Goal: Task Accomplishment & Management: Use online tool/utility

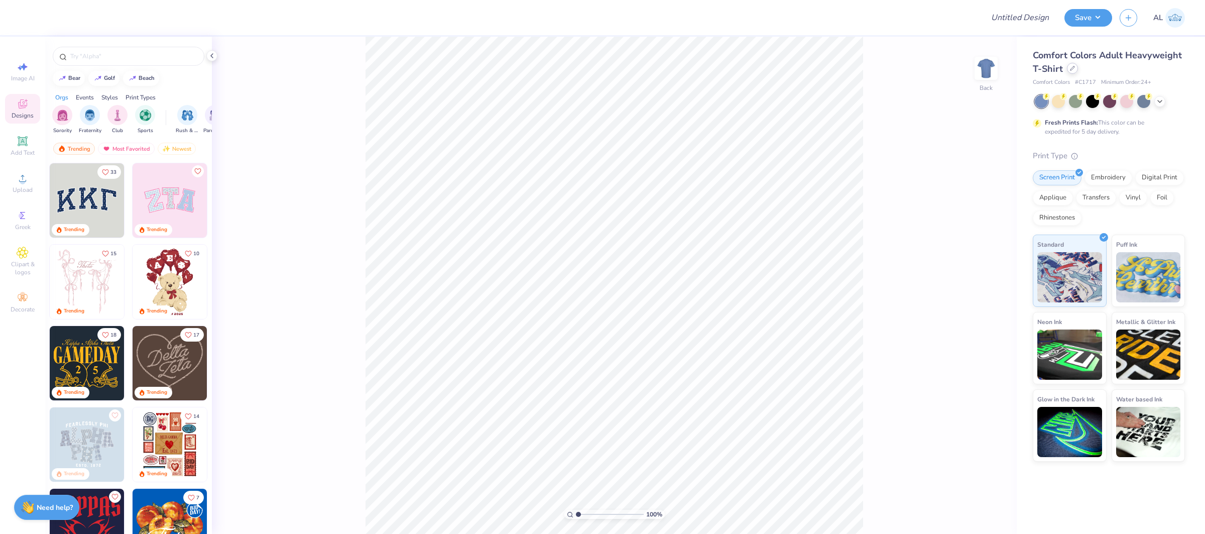
click at [1074, 71] on div at bounding box center [1072, 68] width 11 height 11
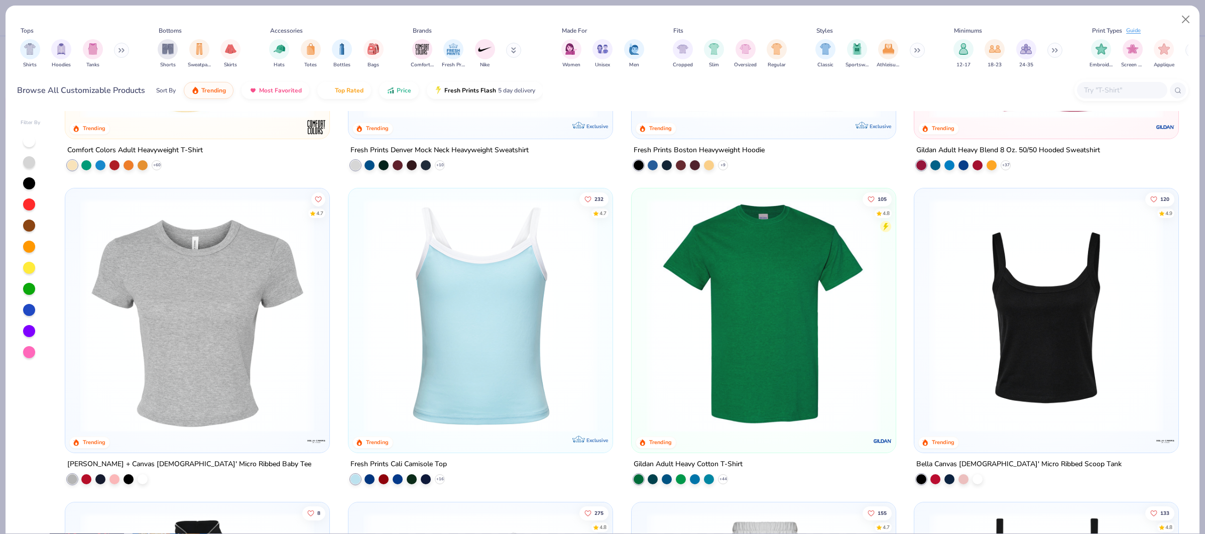
scroll to position [242, 0]
click at [130, 477] on div at bounding box center [129, 477] width 10 height 10
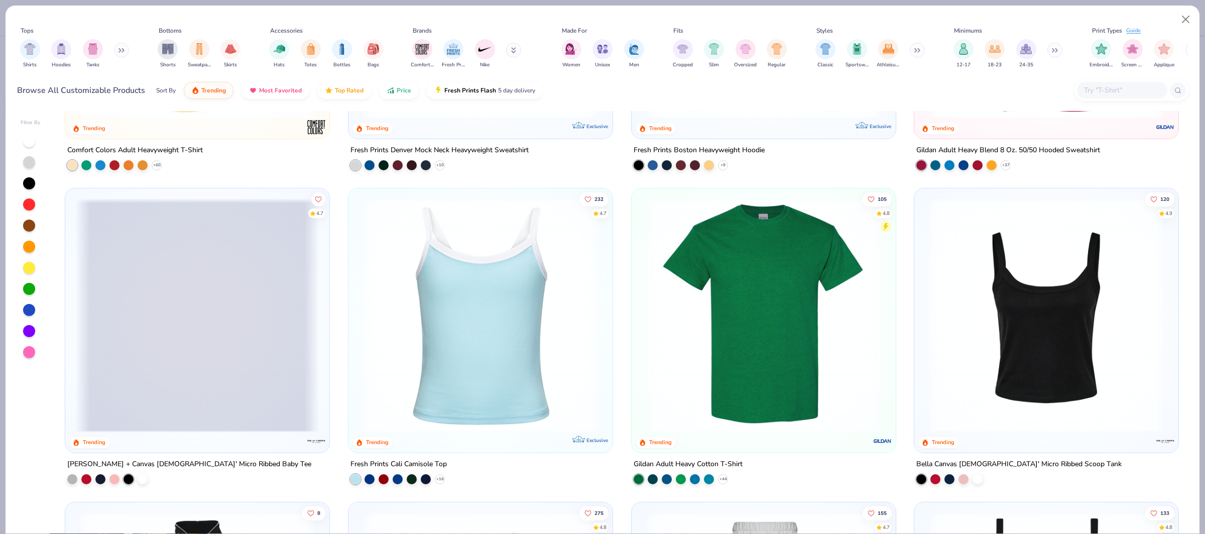
scroll to position [241, 0]
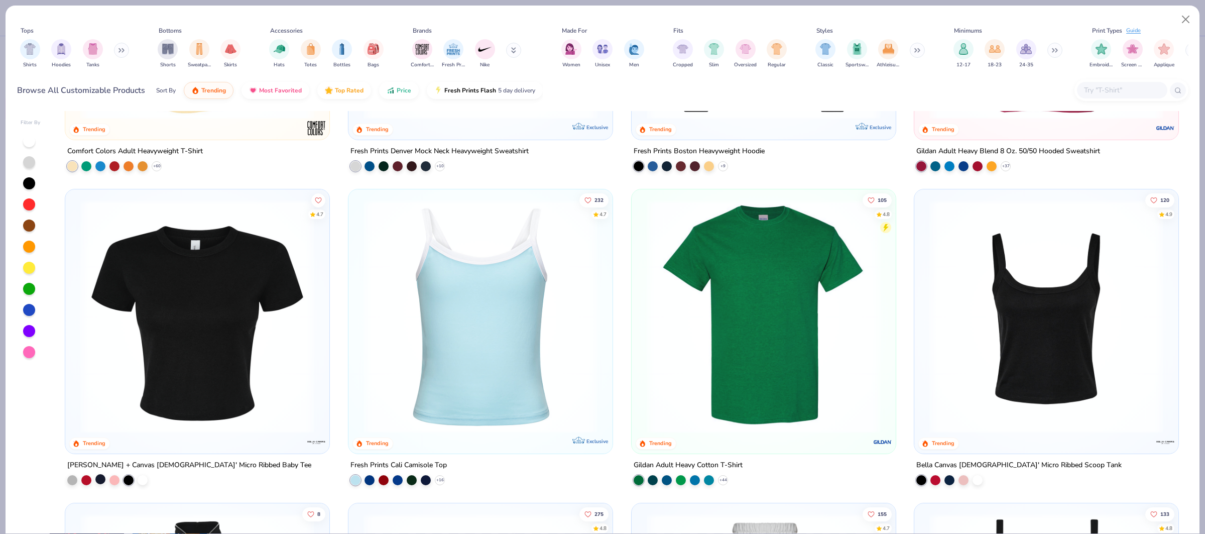
click at [98, 479] on div at bounding box center [100, 478] width 10 height 10
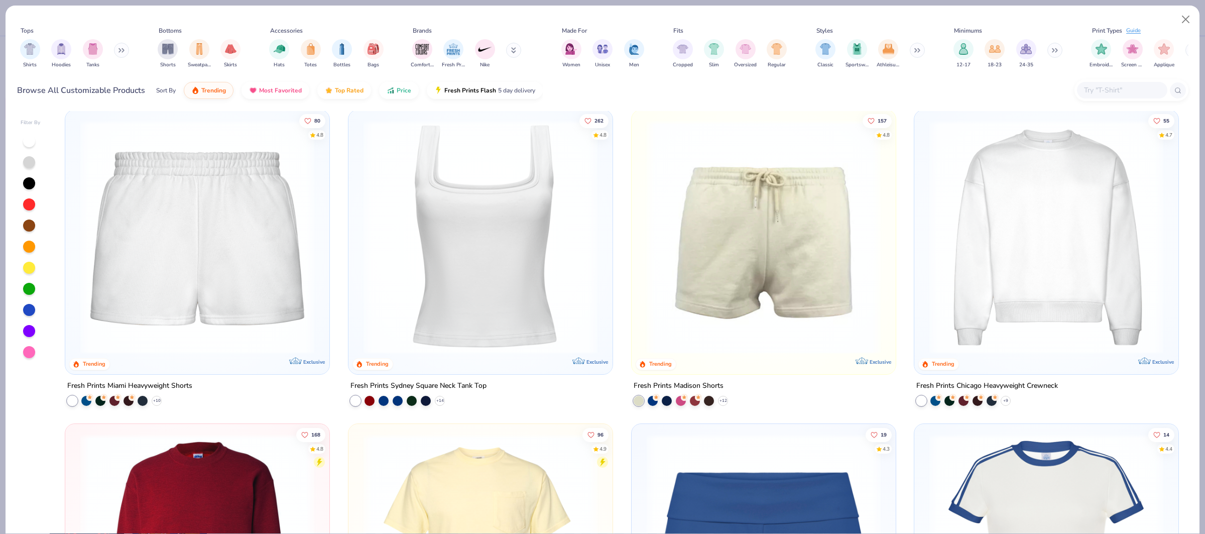
scroll to position [975, 0]
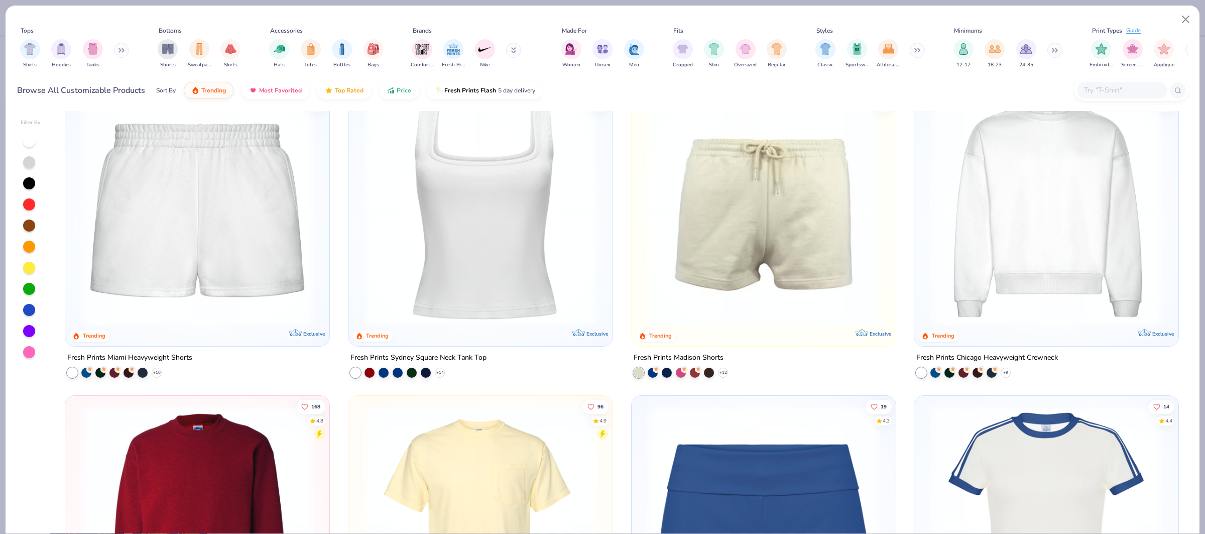
click at [1005, 271] on img at bounding box center [1046, 209] width 244 height 234
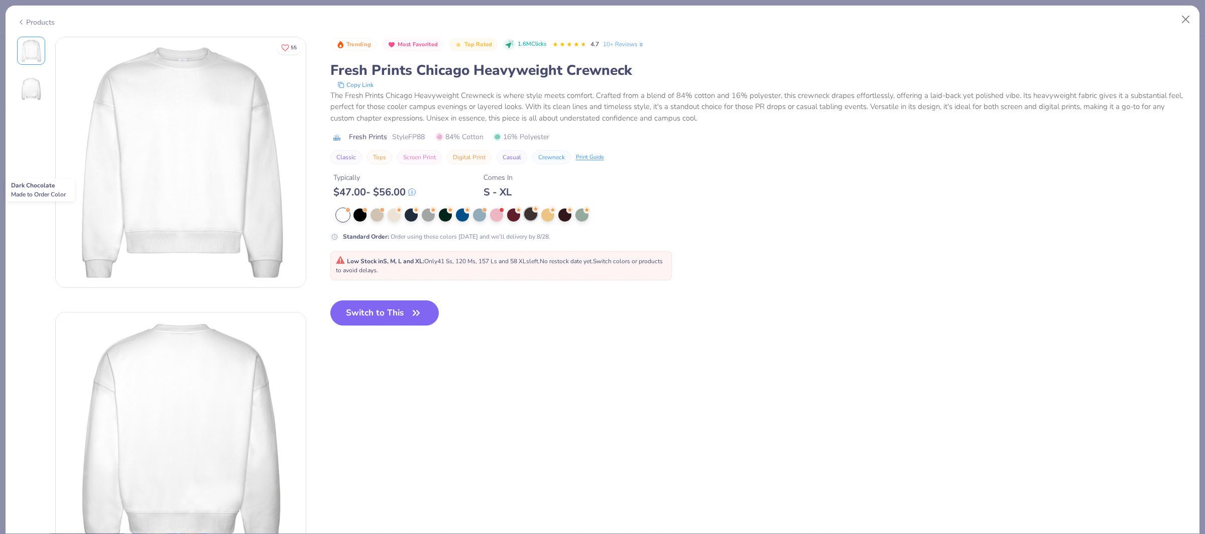
click at [527, 215] on div at bounding box center [530, 213] width 13 height 13
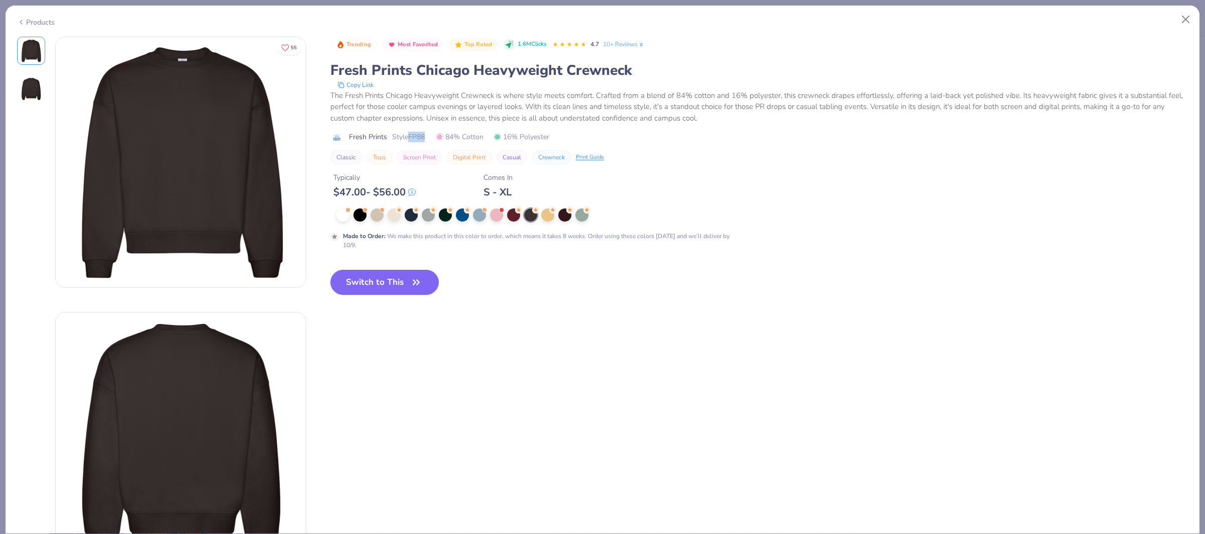
click at [430, 134] on div "Fresh Prints Style FP88 84% Cotton 16% Polyester" at bounding box center [759, 137] width 858 height 11
click at [387, 277] on button "Switch to This" at bounding box center [384, 282] width 109 height 25
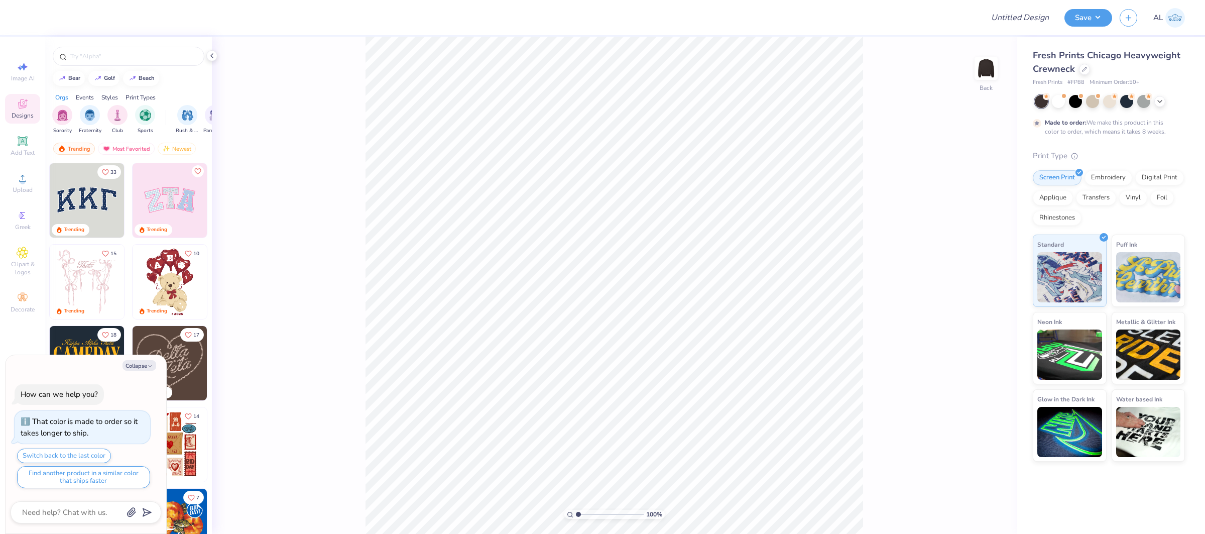
type textarea "x"
click at [1011, 20] on input "Design Title" at bounding box center [1007, 18] width 98 height 20
paste input "FPS239614"
type input "FPS239614"
type textarea "x"
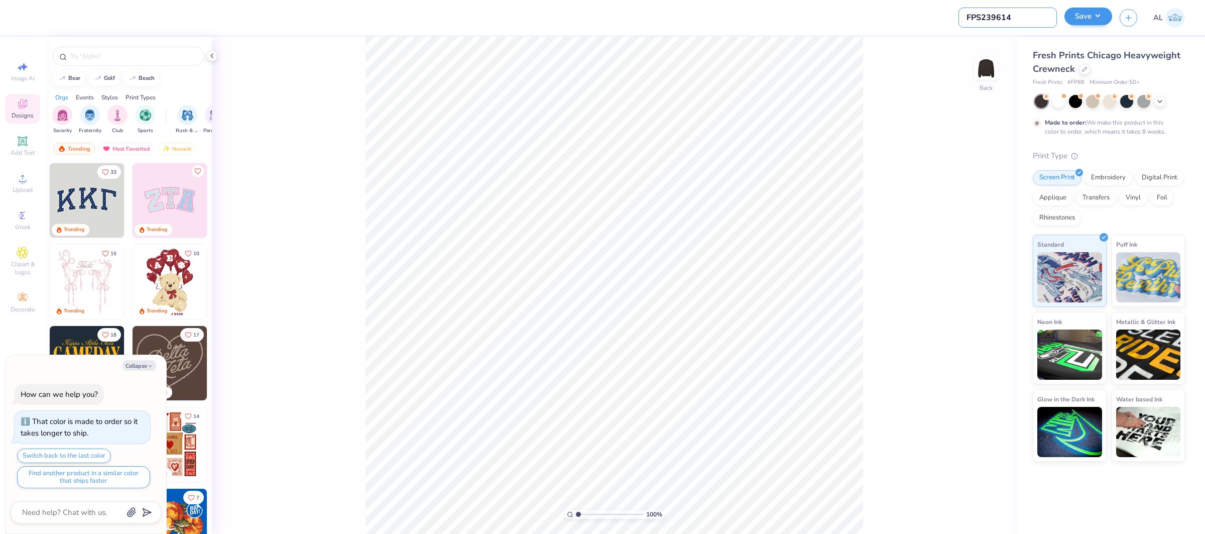
type input "FPS239614"
click at [1091, 14] on button "Save" at bounding box center [1088, 17] width 48 height 18
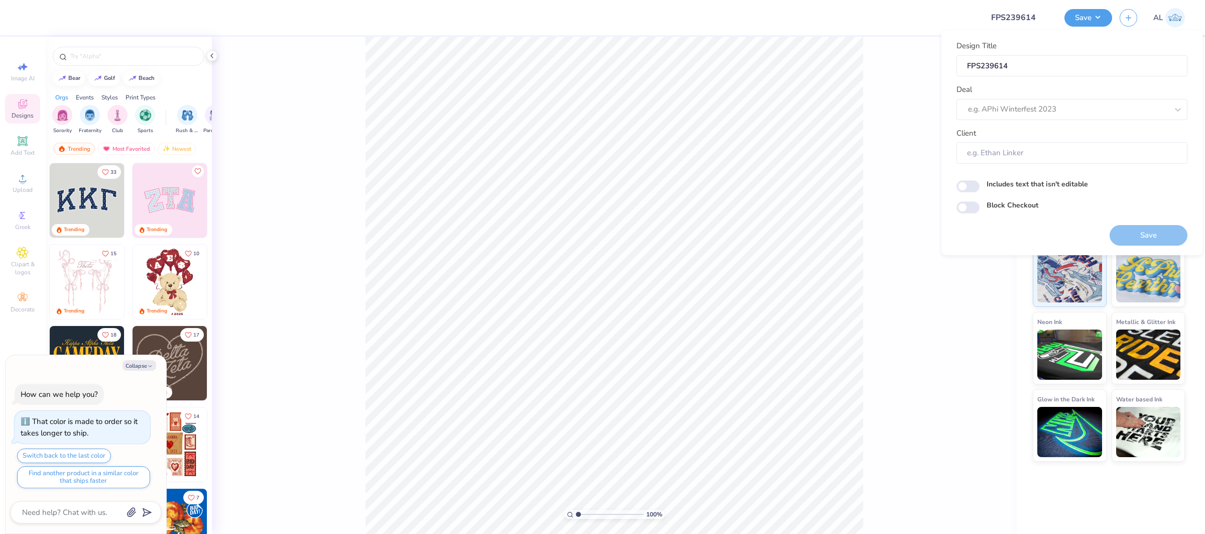
type textarea "x"
click at [1058, 111] on div at bounding box center [1068, 109] width 200 height 14
click at [1036, 133] on div "Design Tool Gallery" at bounding box center [1071, 136] width 223 height 17
type input "design tool gallery"
type textarea "x"
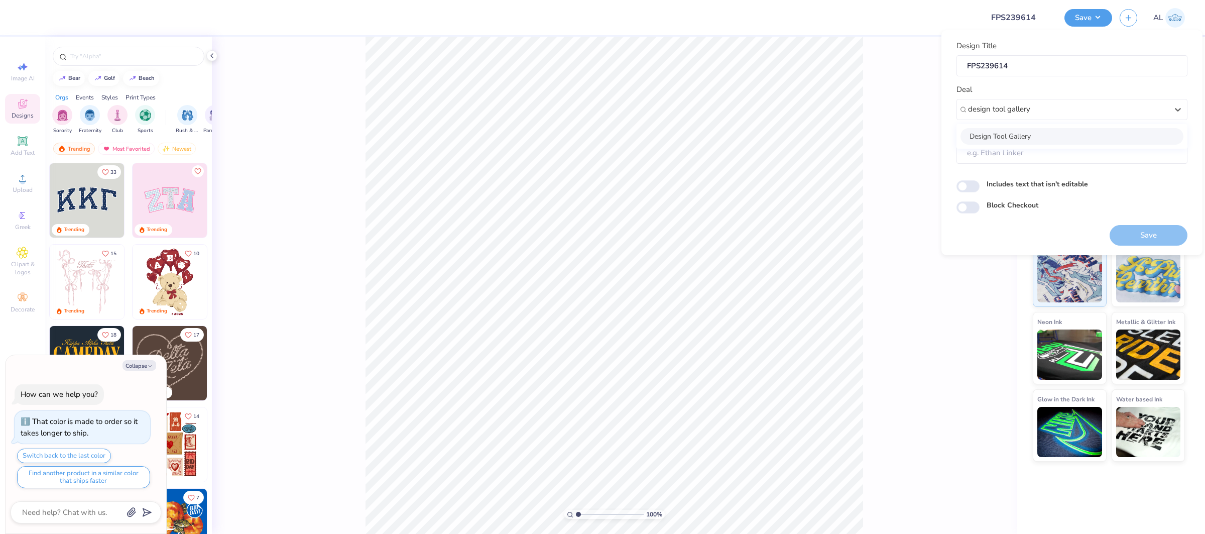
type input "Design Tool Gallery User"
click at [30, 183] on div "Upload" at bounding box center [22, 183] width 35 height 30
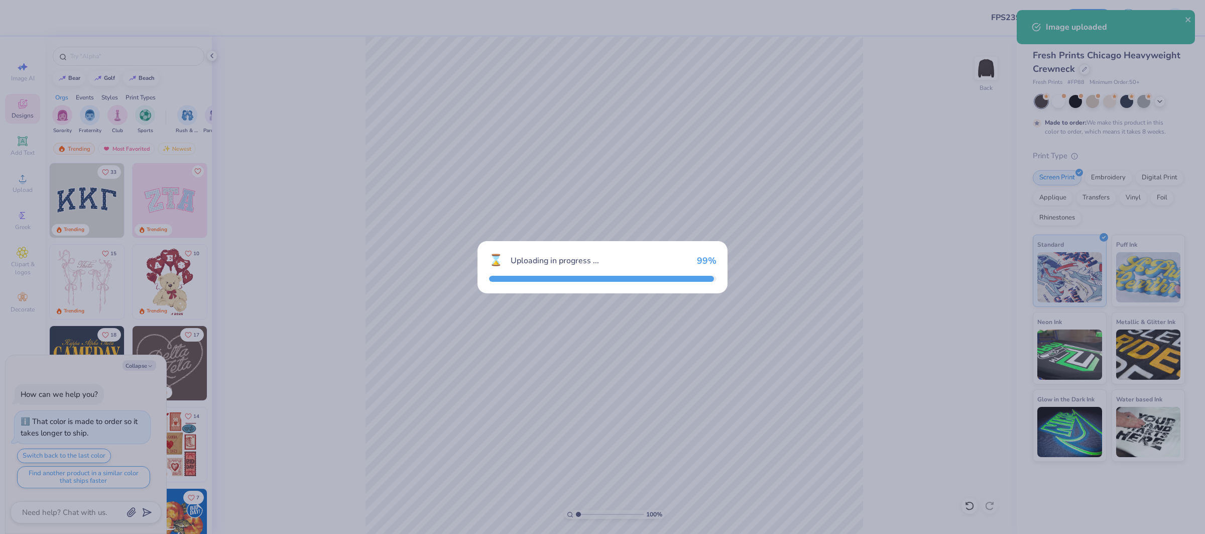
type textarea "x"
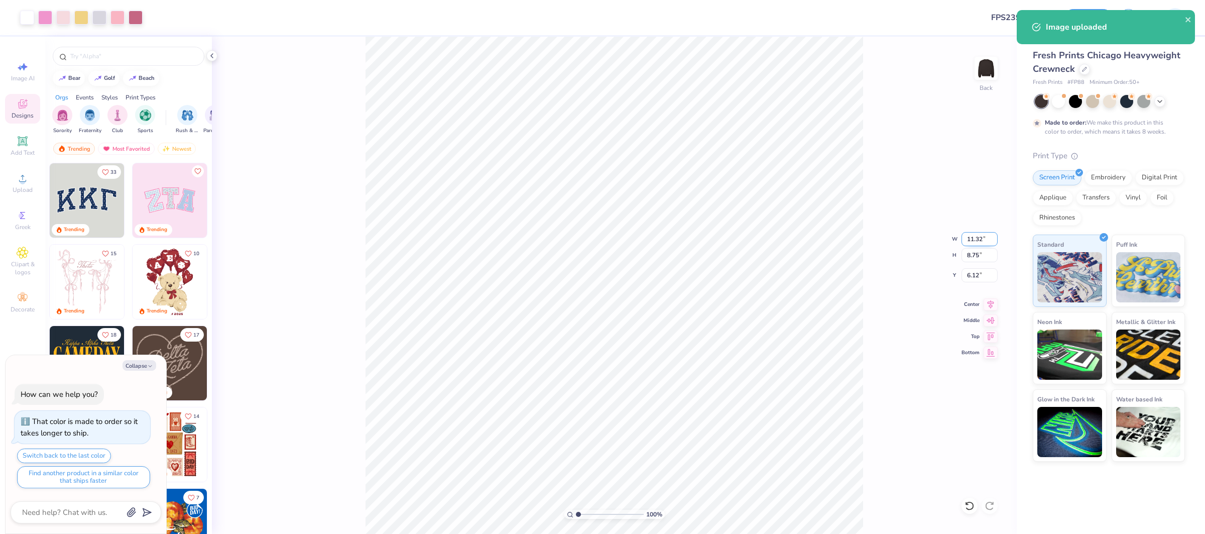
click at [969, 233] on input "11.32" at bounding box center [979, 239] width 36 height 14
type input "11"
type textarea "x"
type input "11.00"
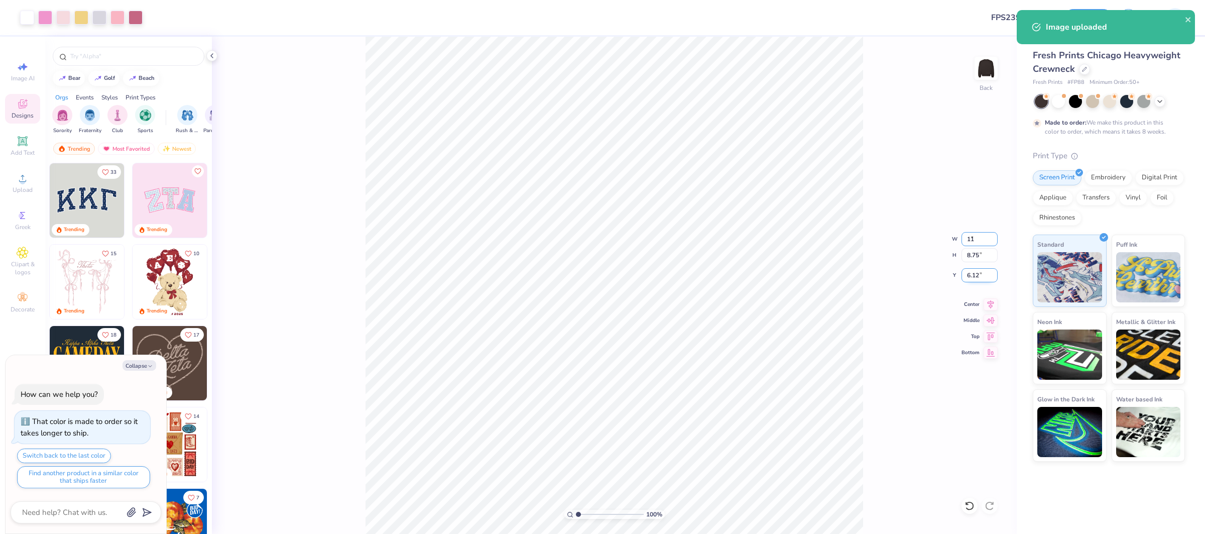
type input "8.50"
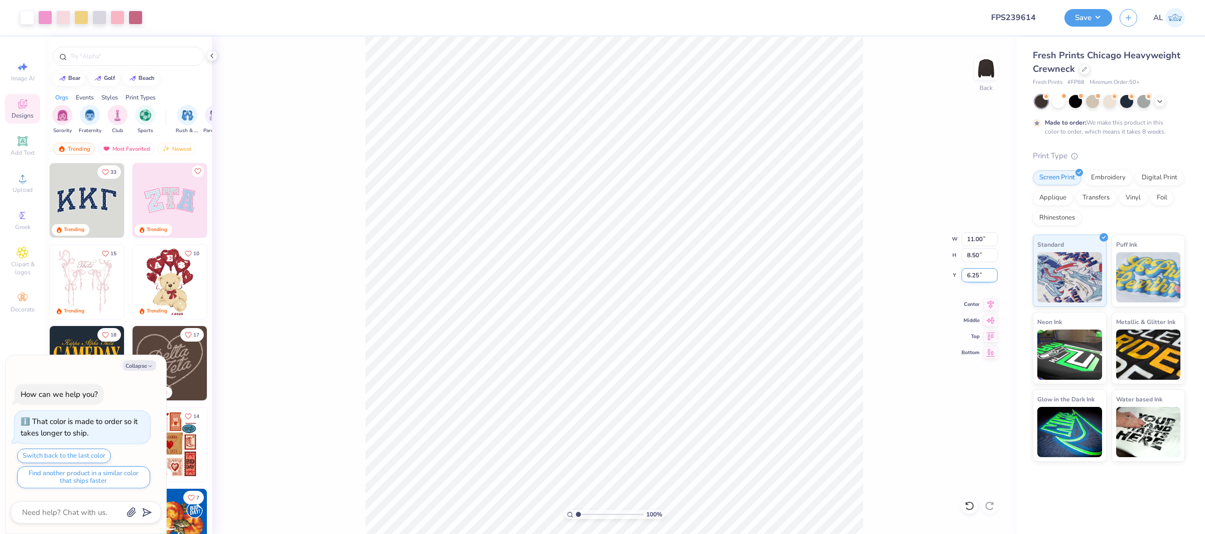
click at [971, 271] on input "6.25" at bounding box center [979, 275] width 36 height 14
type input "2"
type textarea "x"
type input "2.00"
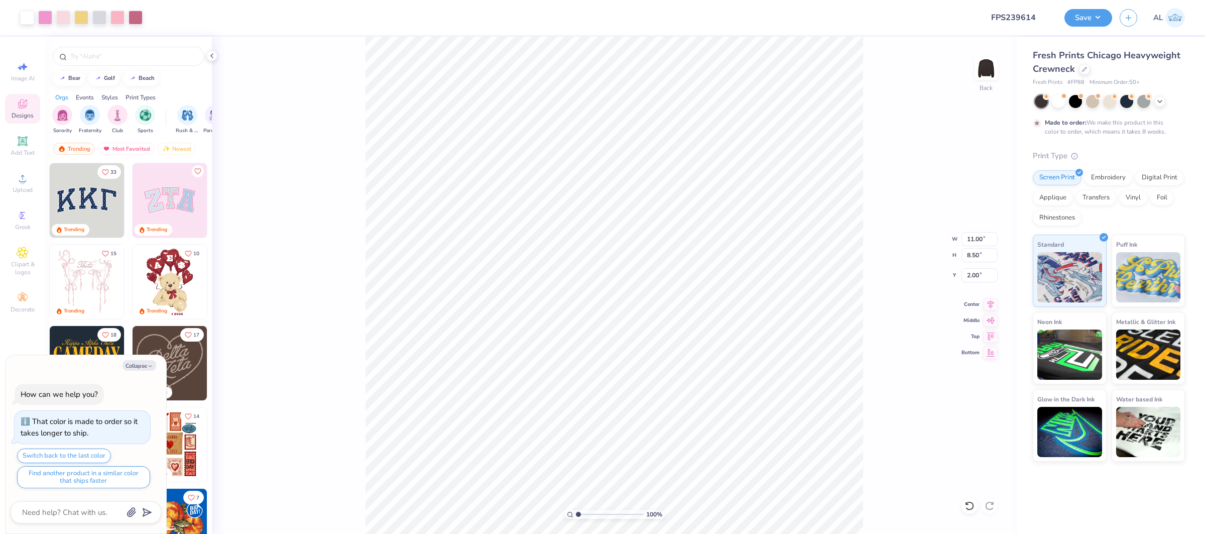
drag, startPoint x: 989, startPoint y: 302, endPoint x: 883, endPoint y: 303, distance: 105.9
click at [989, 302] on icon at bounding box center [991, 304] width 7 height 9
click at [12, 177] on div "Upload" at bounding box center [22, 183] width 35 height 30
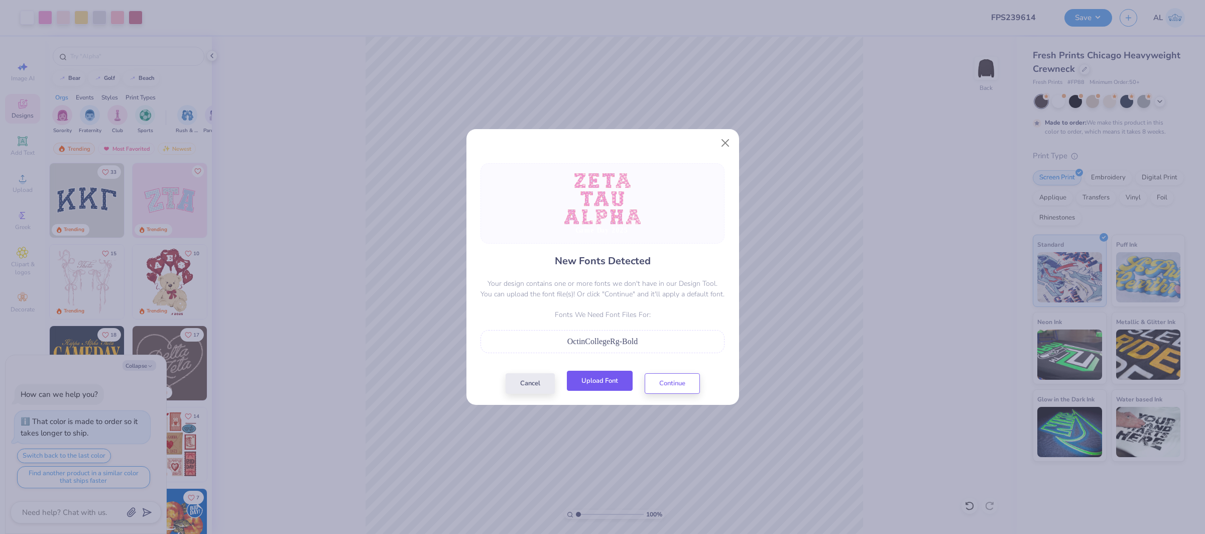
click at [593, 386] on button "Upload Font" at bounding box center [600, 381] width 66 height 21
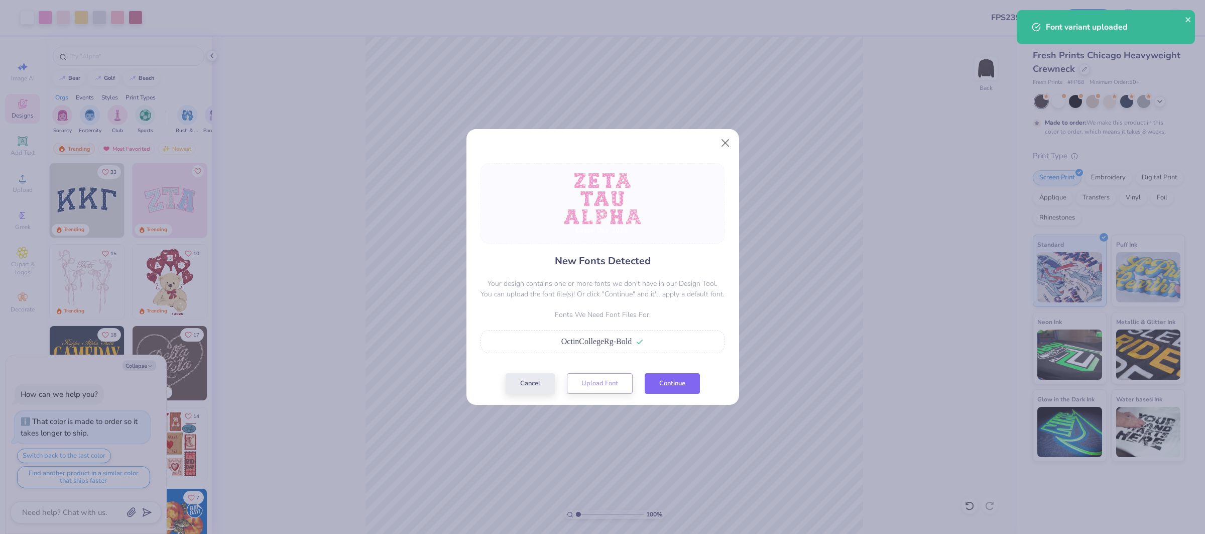
click at [685, 384] on button "Continue" at bounding box center [672, 383] width 55 height 21
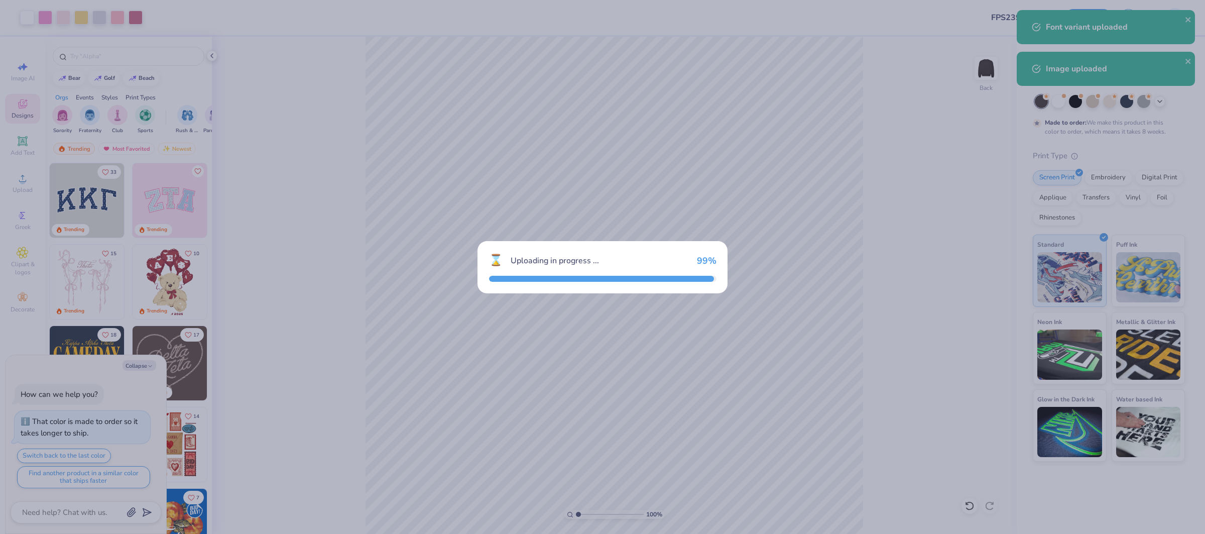
type textarea "x"
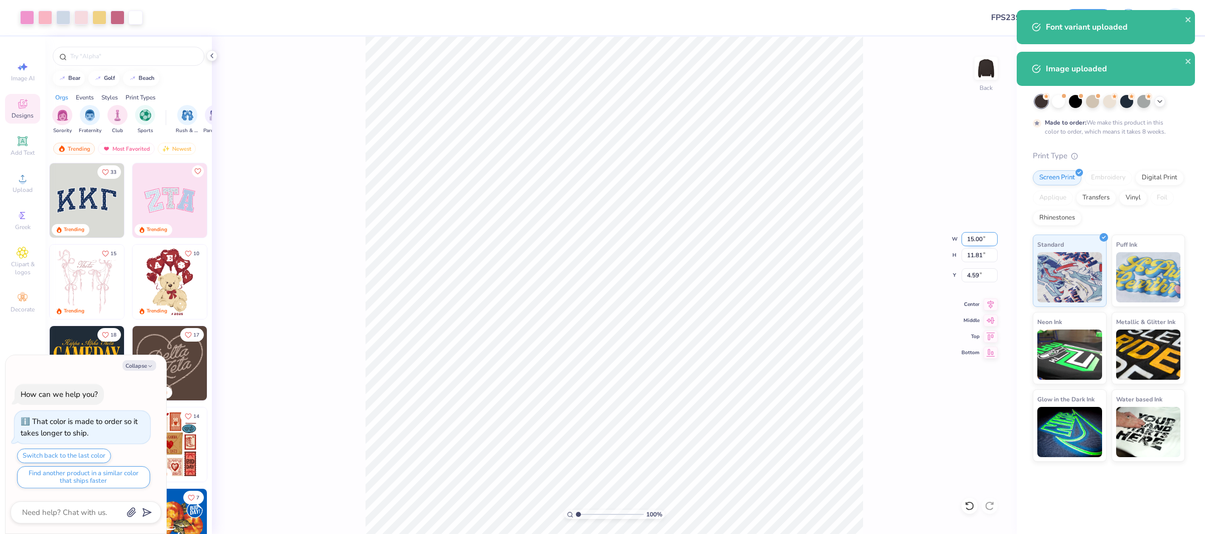
click at [975, 238] on input "15.00" at bounding box center [979, 239] width 36 height 14
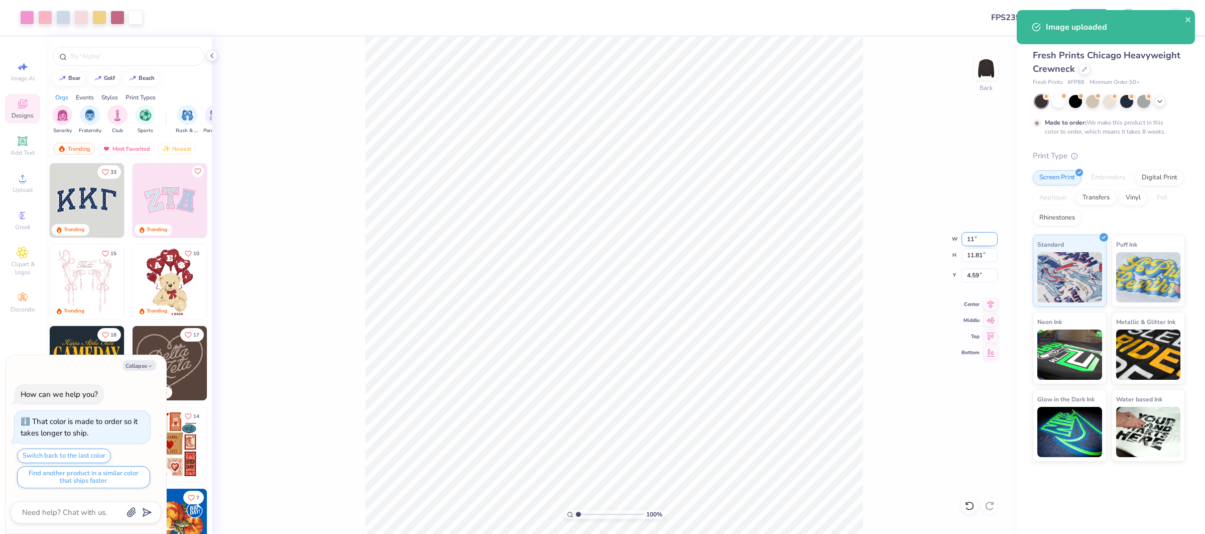
type input "11"
type textarea "x"
type input "11.00"
type input "8.66"
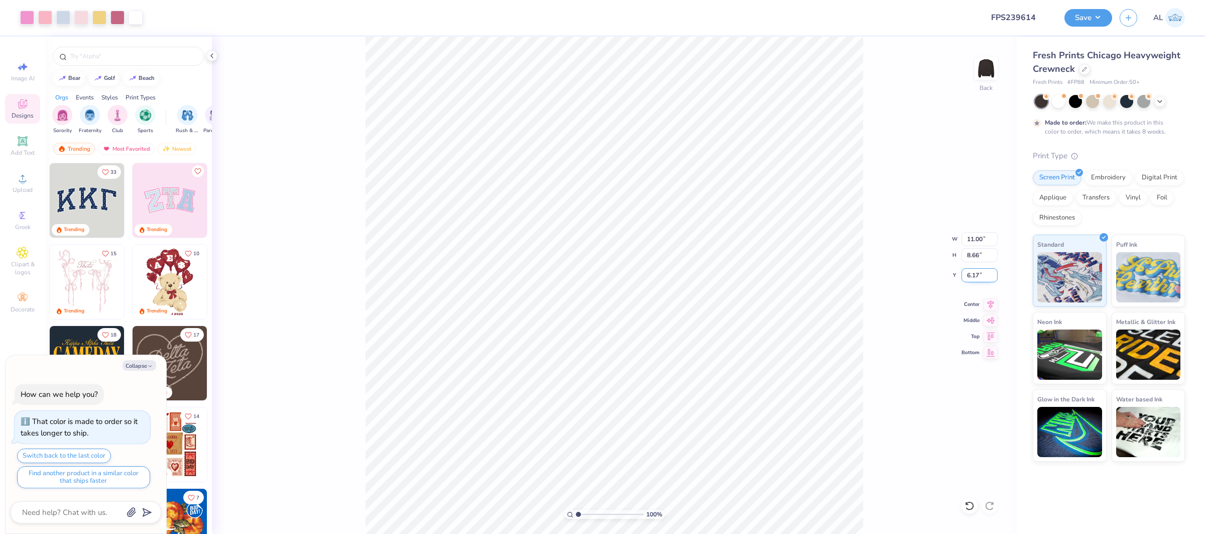
click at [975, 270] on input "6.17" at bounding box center [979, 275] width 36 height 14
type input "2"
type textarea "x"
type input "2.00"
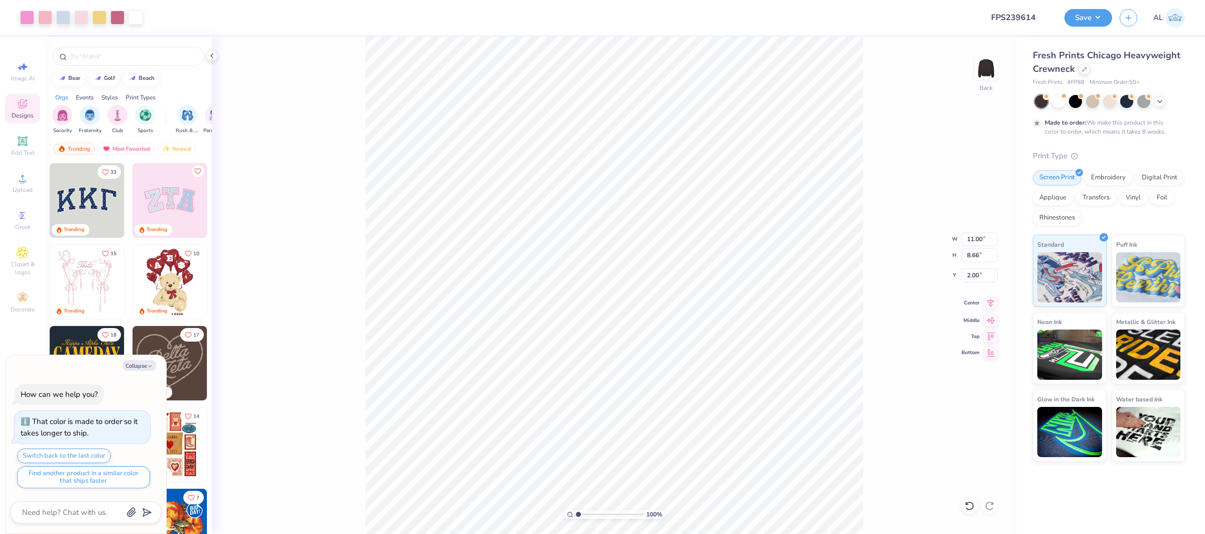
drag, startPoint x: 987, startPoint y: 303, endPoint x: 978, endPoint y: 303, distance: 8.5
click at [987, 303] on icon at bounding box center [990, 303] width 14 height 12
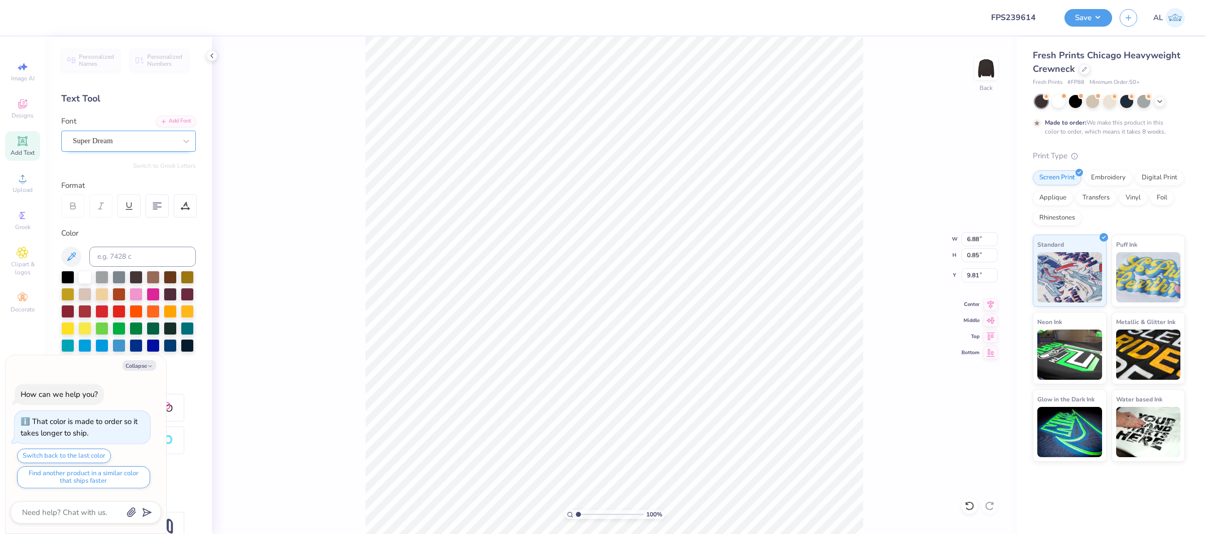
click at [126, 148] on div "Super Dream" at bounding box center [124, 141] width 105 height 16
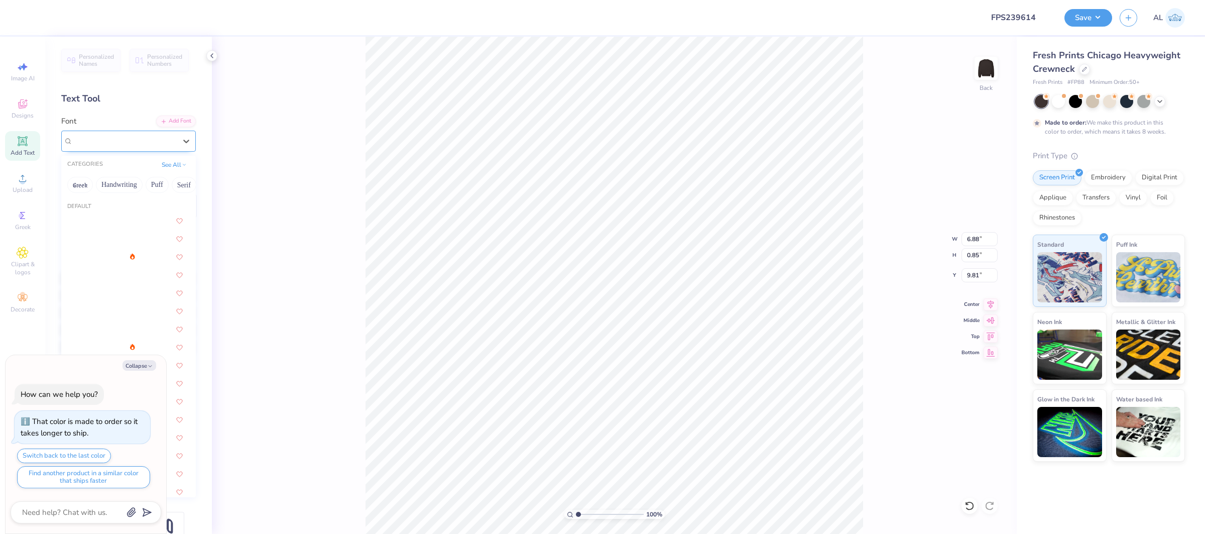
type textarea "x"
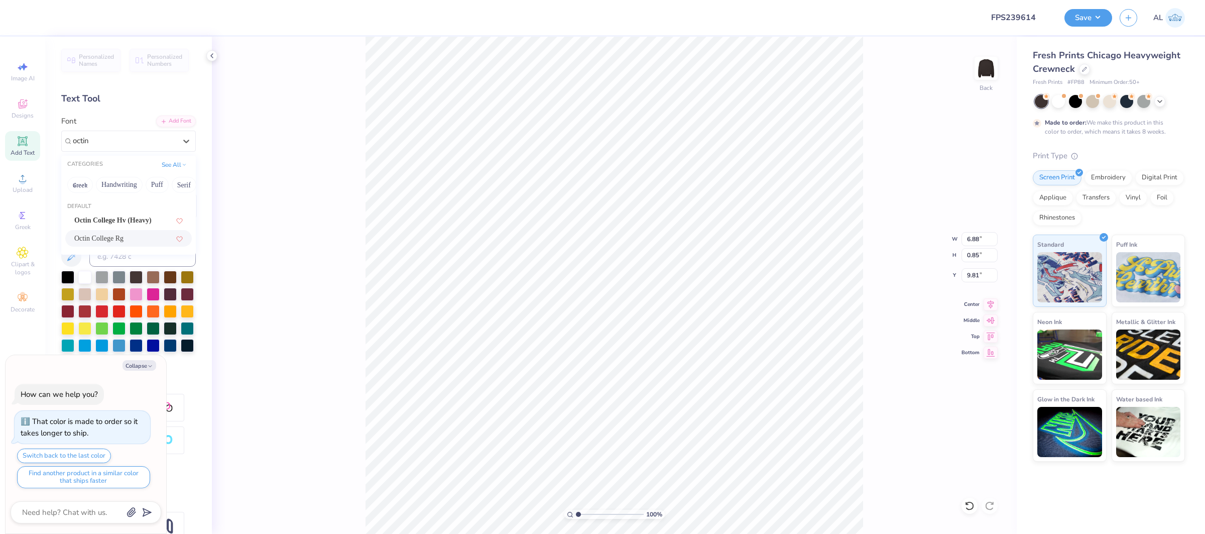
drag, startPoint x: 134, startPoint y: 240, endPoint x: 85, endPoint y: 195, distance: 66.1
click at [134, 240] on div "Octin College Rg" at bounding box center [128, 238] width 108 height 11
type input "octin"
type textarea "x"
type input "6.16"
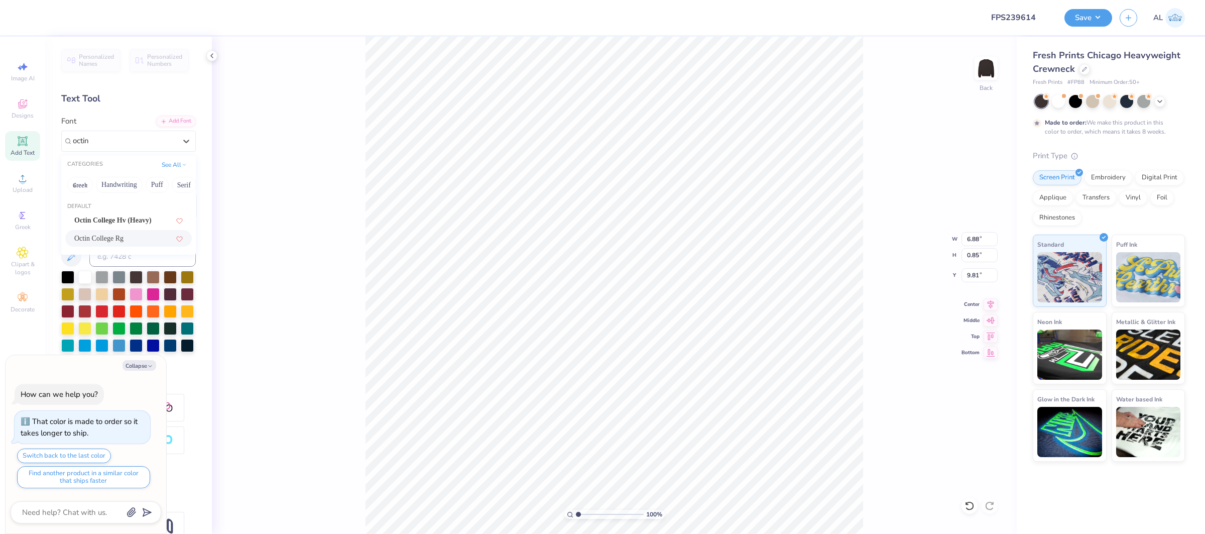
type input "0.69"
type input "9.89"
click at [75, 206] on icon at bounding box center [72, 205] width 9 height 9
type textarea "x"
type input "6.42"
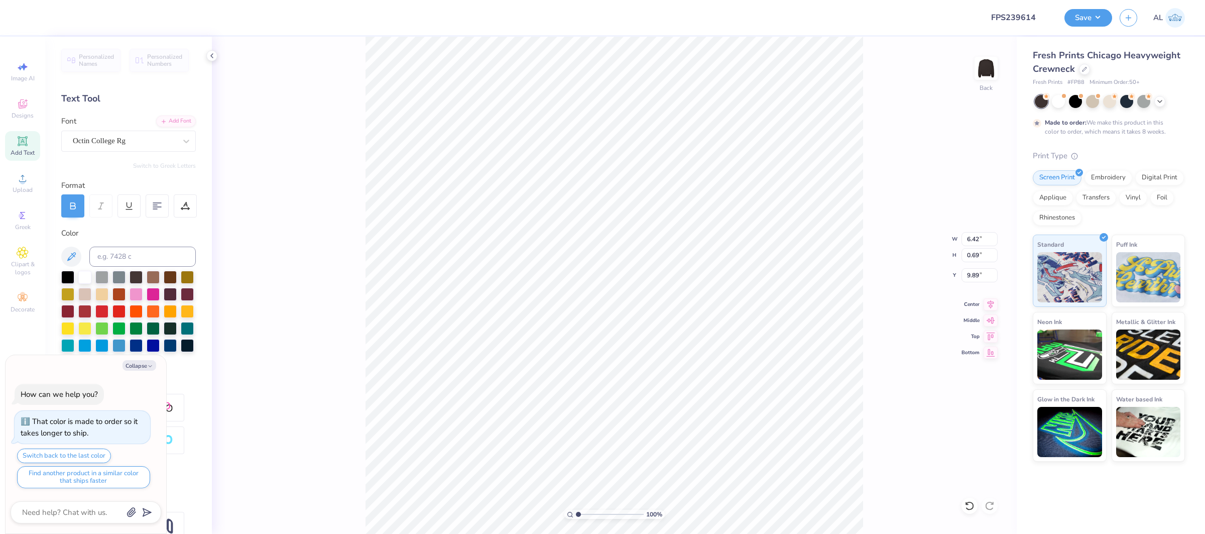
type textarea "x"
click at [180, 202] on div at bounding box center [185, 205] width 23 height 23
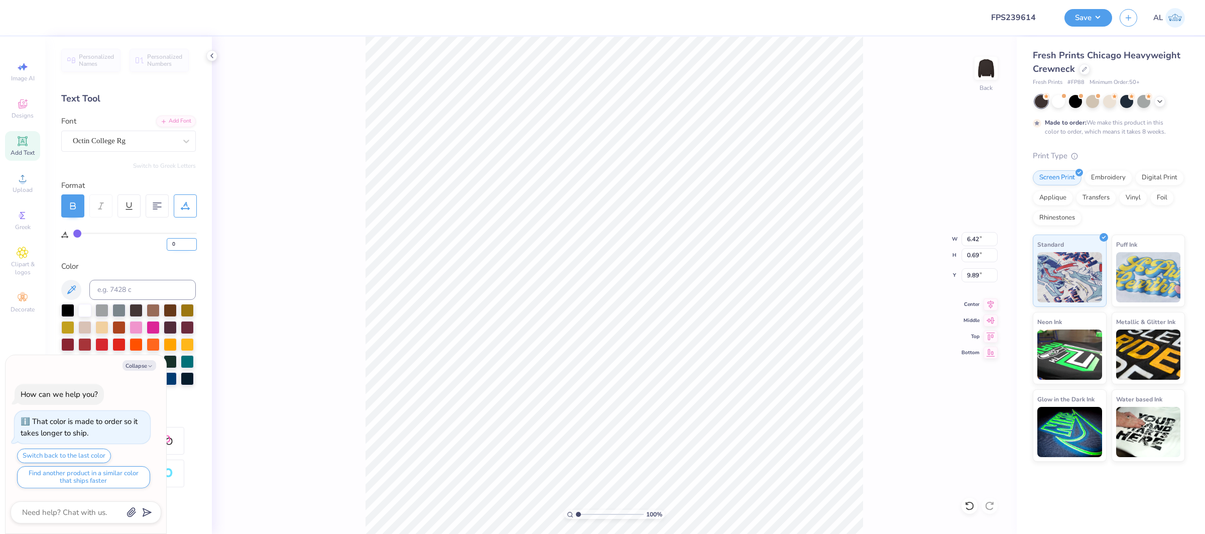
click at [170, 249] on input "0" at bounding box center [182, 244] width 30 height 13
type input "0"
type input "10"
type textarea "x"
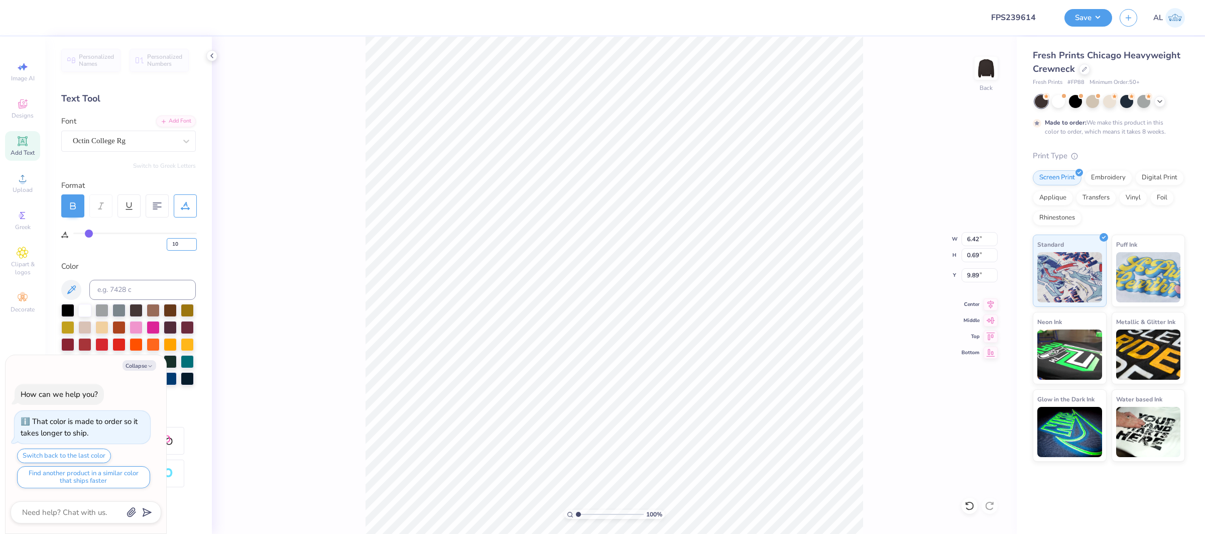
type input "7.60"
drag, startPoint x: 579, startPoint y: 516, endPoint x: 603, endPoint y: 517, distance: 24.1
type input "4.76"
click at [603, 517] on input "range" at bounding box center [610, 514] width 68 height 9
type textarea "x"
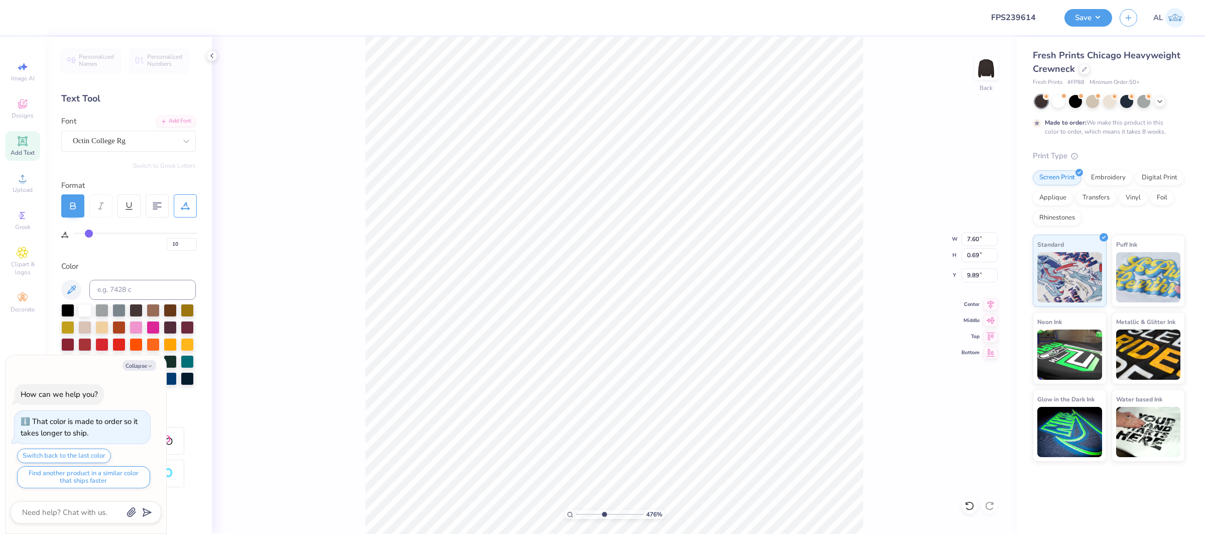
type input "9.81"
type input "1"
click at [551, 515] on div "100 %" at bounding box center [614, 286] width 498 height 498
type textarea "x"
type input "12.00"
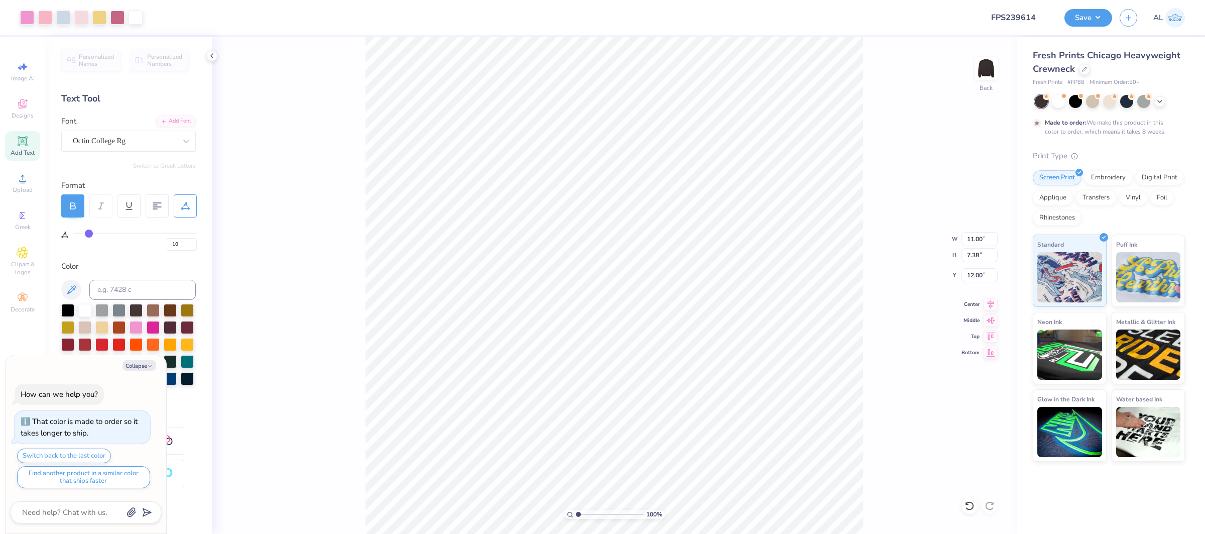
type textarea "x"
type input "2.00"
type textarea "x"
click at [598, 512] on input "range" at bounding box center [610, 514] width 68 height 9
type input "1"
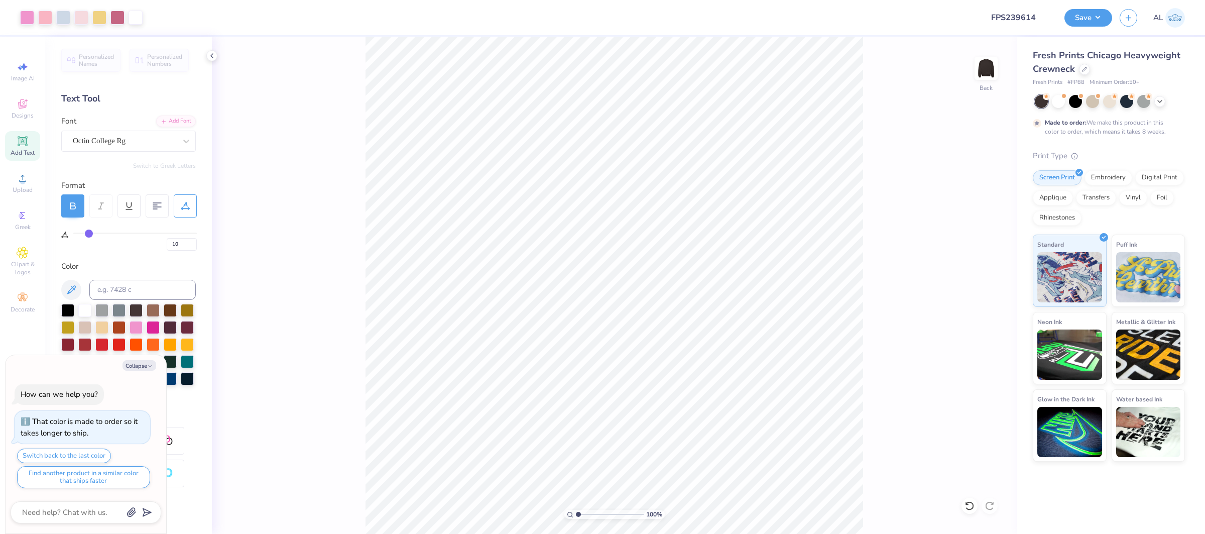
click at [554, 512] on div "100 %" at bounding box center [614, 286] width 498 height 498
click at [1092, 14] on button "Save" at bounding box center [1088, 17] width 48 height 18
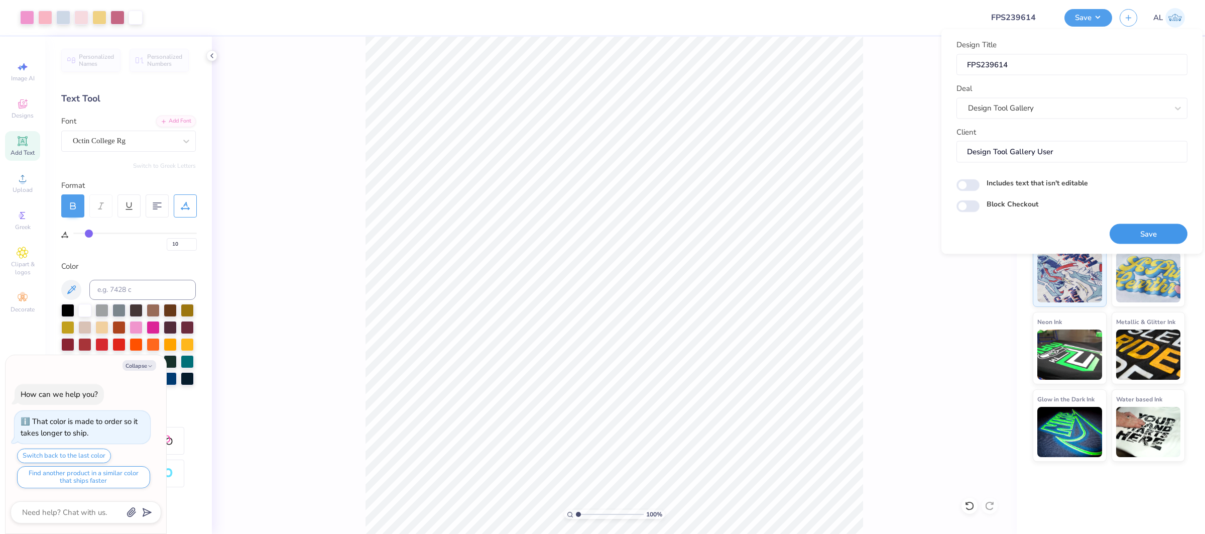
click at [1137, 235] on button "Save" at bounding box center [1149, 233] width 78 height 21
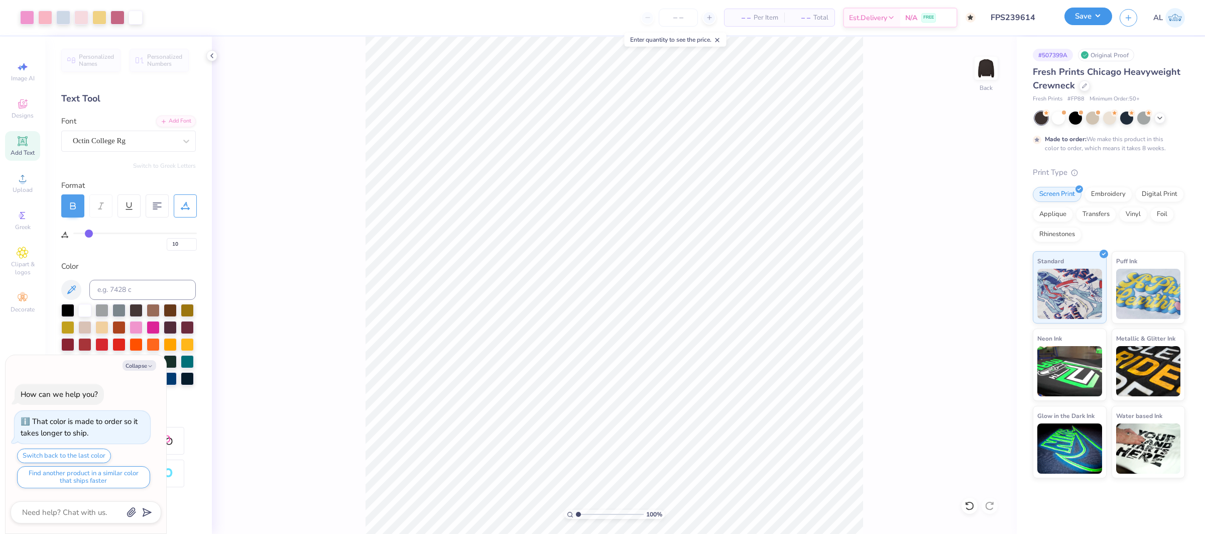
click at [1086, 23] on button "Save" at bounding box center [1088, 17] width 48 height 18
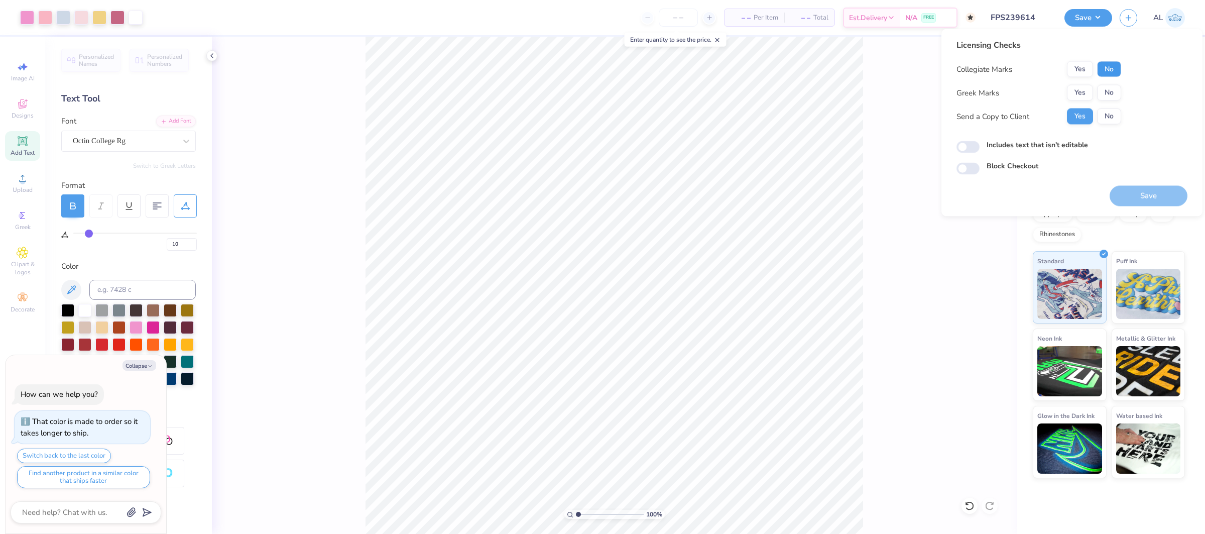
click at [1103, 68] on button "No" at bounding box center [1109, 69] width 24 height 16
click at [1080, 91] on button "Yes" at bounding box center [1080, 93] width 26 height 16
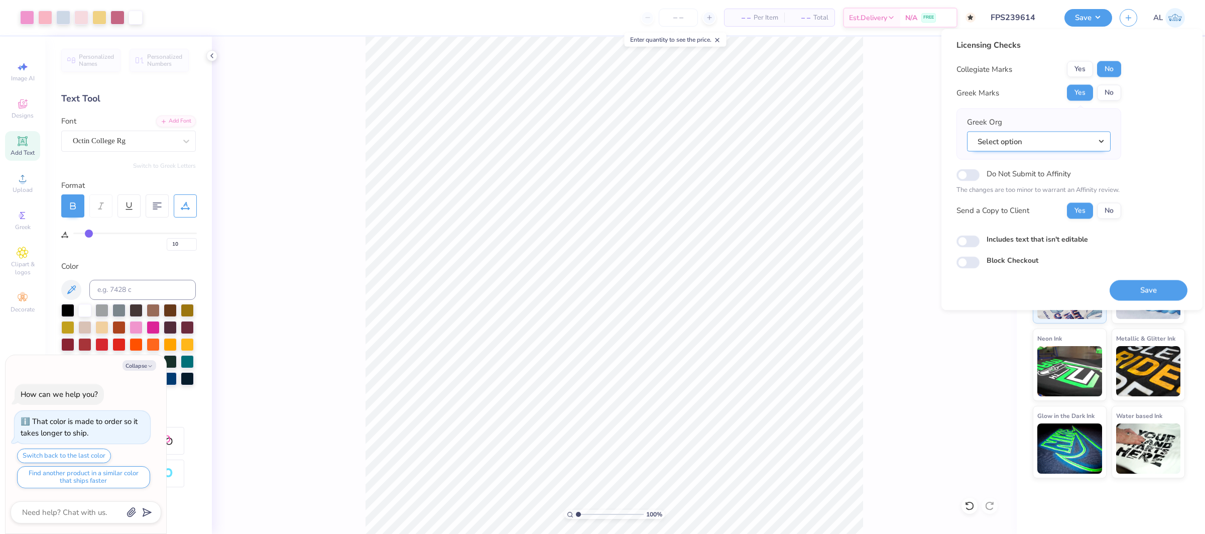
click at [1087, 146] on button "Select option" at bounding box center [1039, 141] width 144 height 21
click at [1038, 218] on link "Zeta Tau Alpha" at bounding box center [1039, 224] width 136 height 17
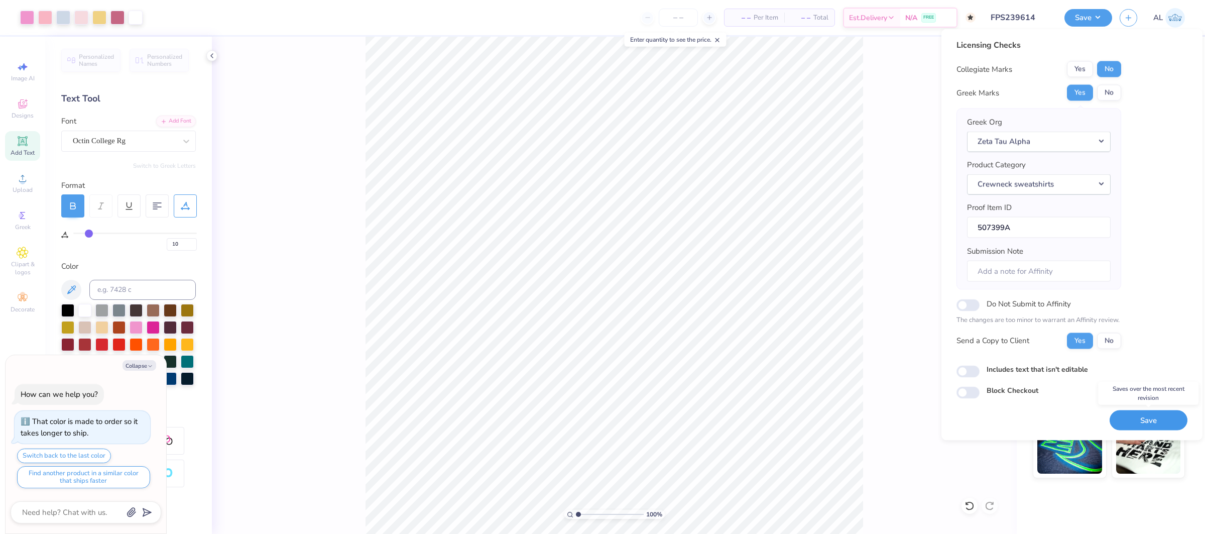
click at [1135, 424] on button "Save" at bounding box center [1149, 420] width 78 height 21
type textarea "x"
